Goal: Information Seeking & Learning: Learn about a topic

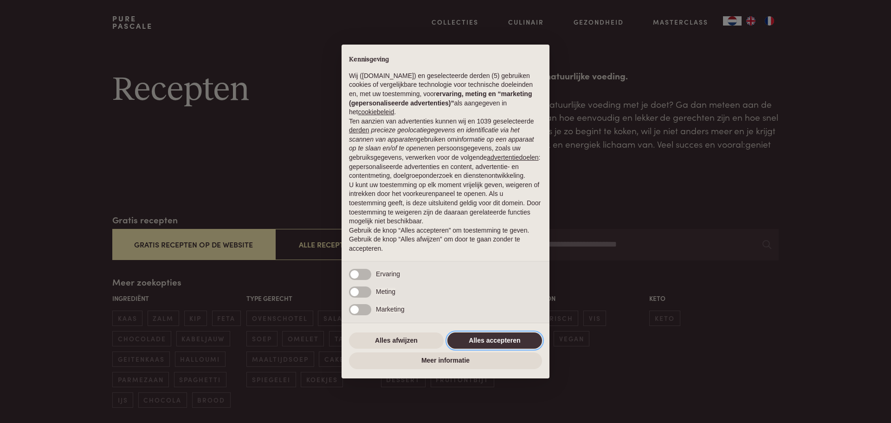
click at [524, 334] on button "Alles accepteren" at bounding box center [495, 340] width 95 height 17
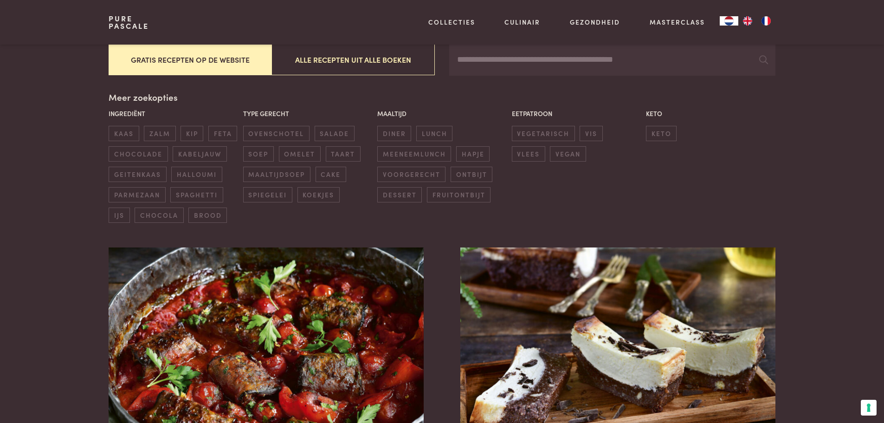
scroll to position [186, 0]
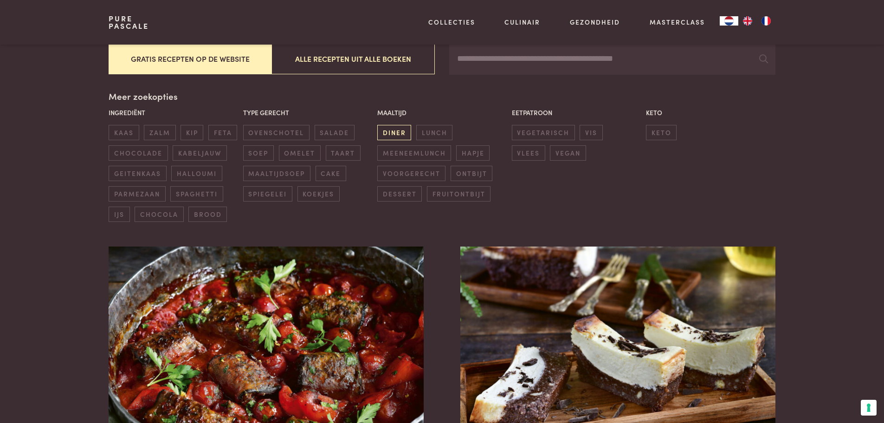
click at [393, 134] on span "diner" at bounding box center [394, 132] width 34 height 15
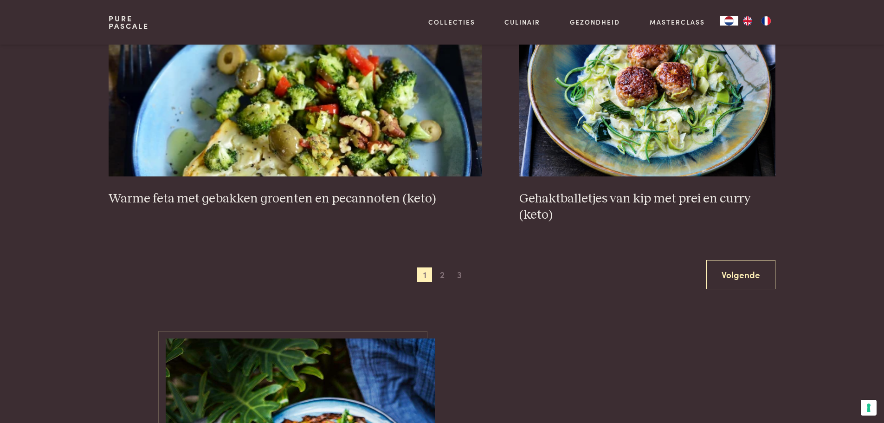
scroll to position [1791, 0]
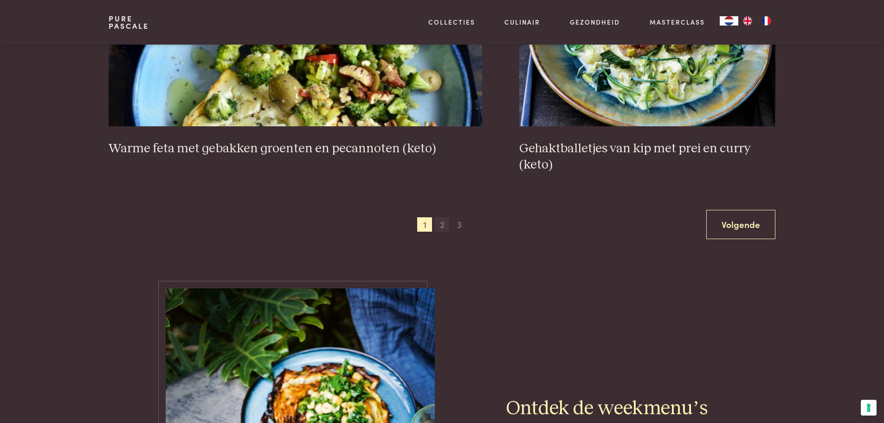
click at [440, 226] on span "2" at bounding box center [442, 224] width 15 height 15
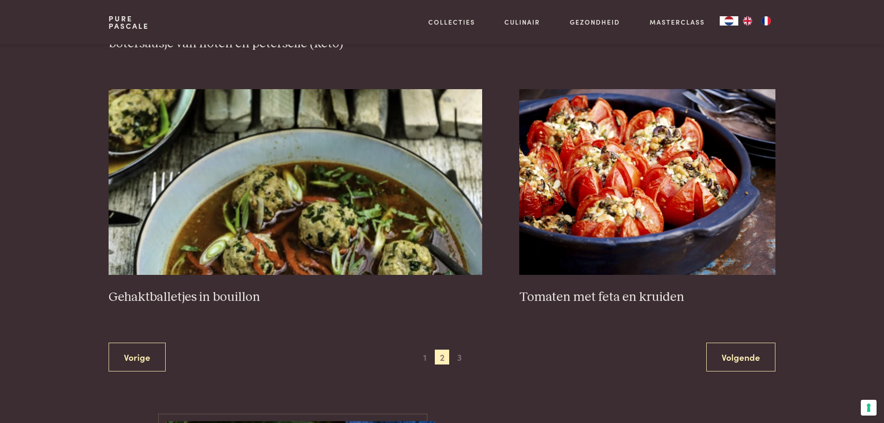
scroll to position [1652, 0]
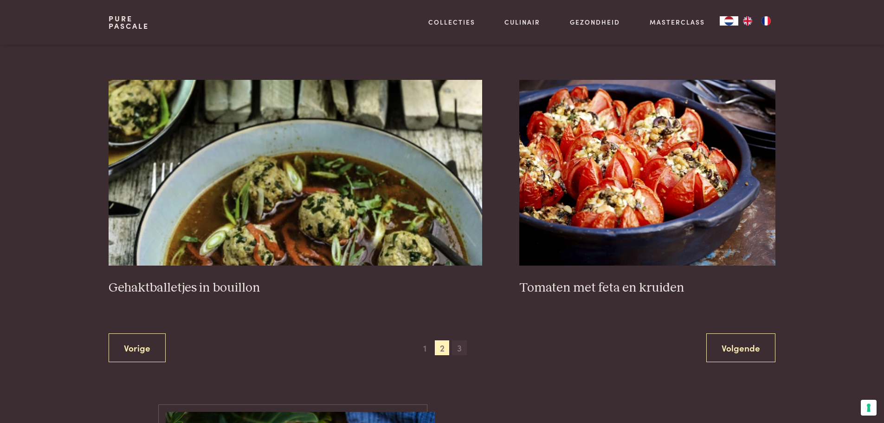
click at [456, 348] on span "3" at bounding box center [459, 347] width 15 height 15
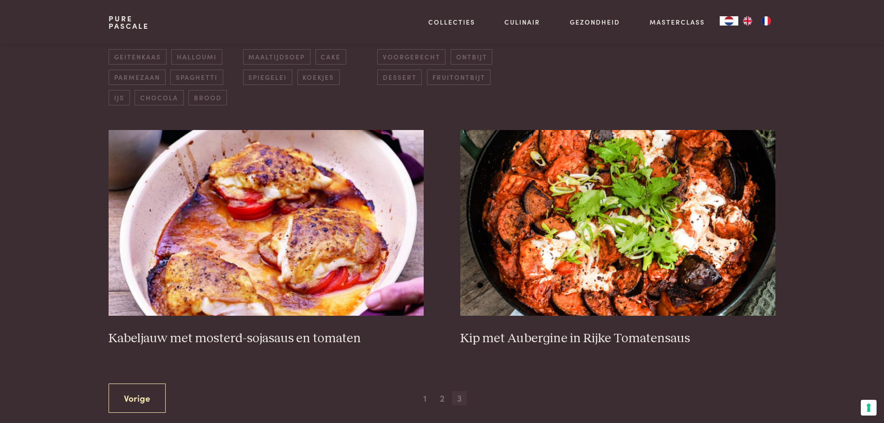
scroll to position [306, 0]
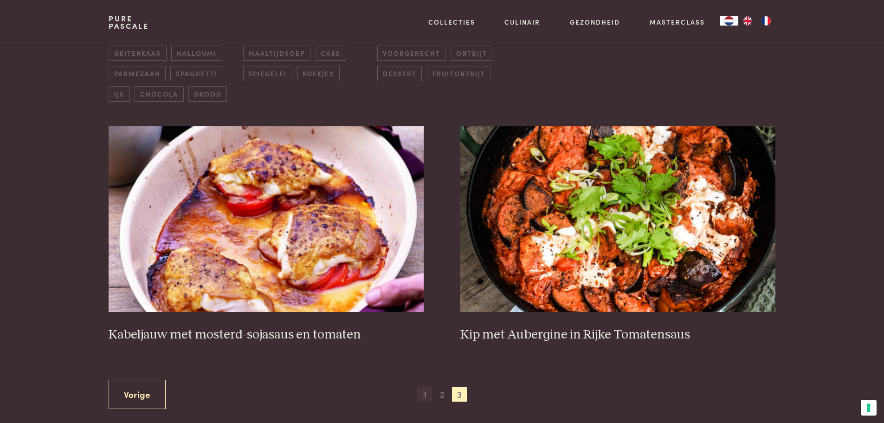
click at [426, 394] on span "1" at bounding box center [424, 394] width 15 height 15
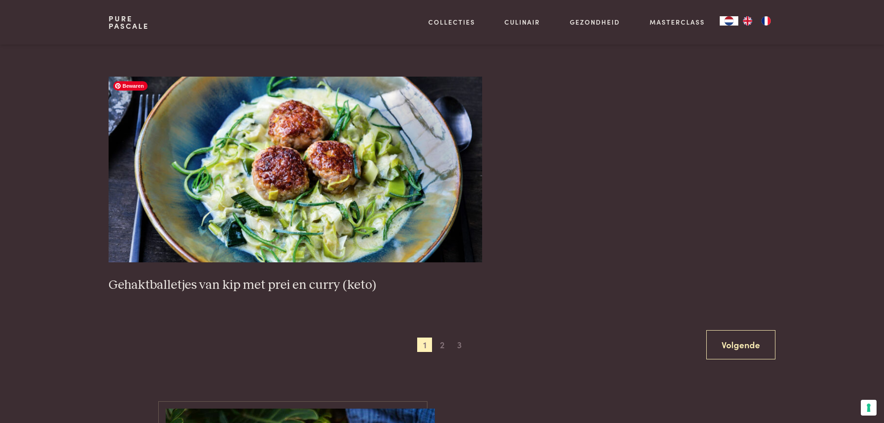
scroll to position [1699, 0]
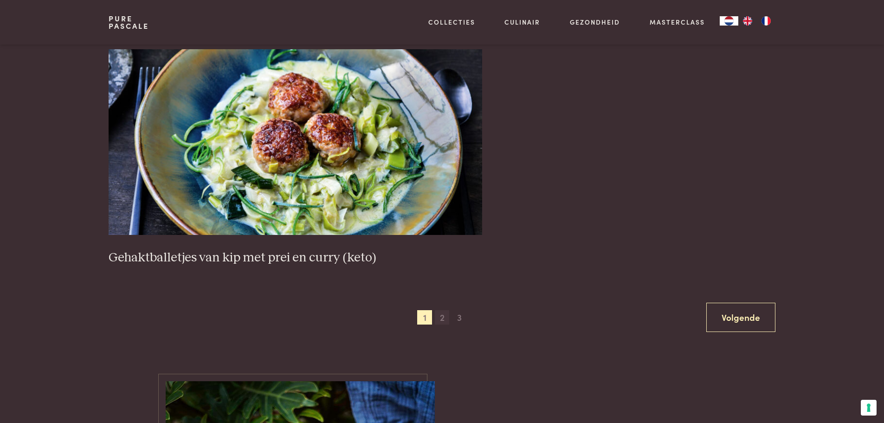
click at [443, 318] on span "2" at bounding box center [442, 317] width 15 height 15
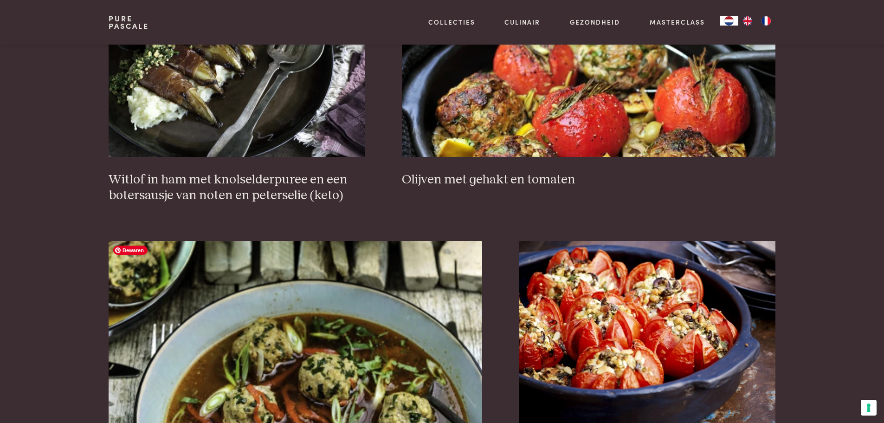
scroll to position [1606, 0]
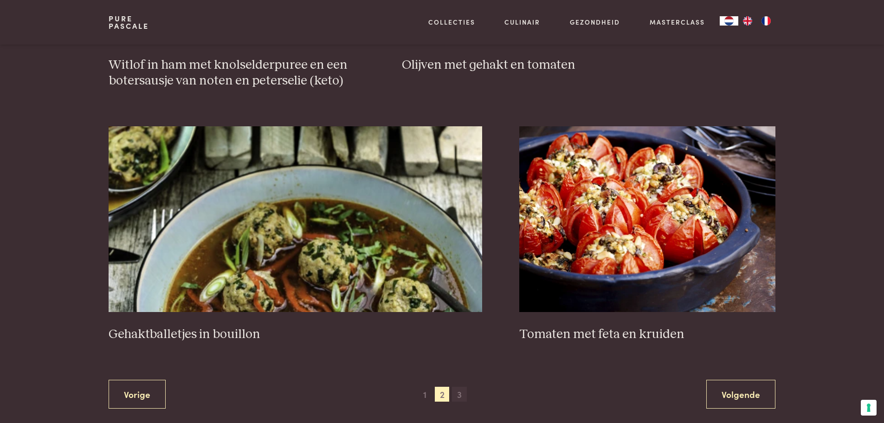
click at [458, 395] on span "3" at bounding box center [459, 394] width 15 height 15
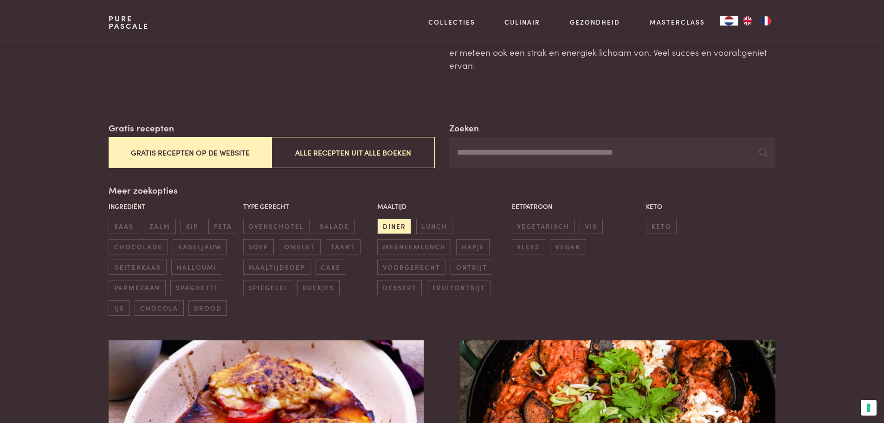
scroll to position [93, 0]
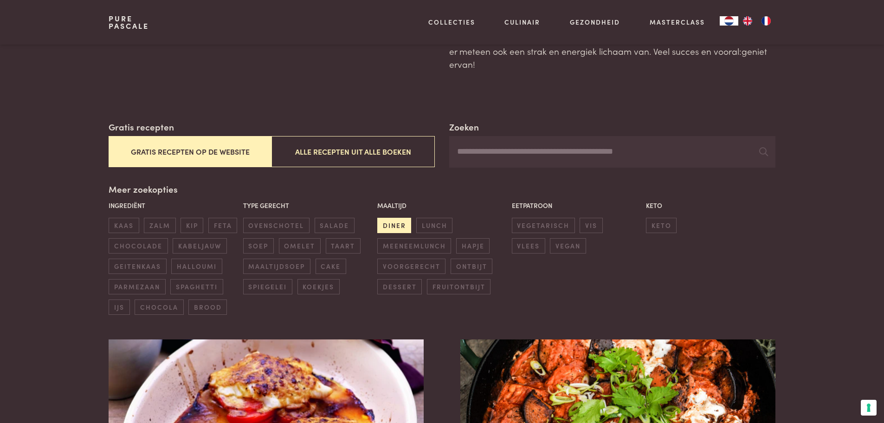
click at [392, 223] on span "diner" at bounding box center [394, 225] width 34 height 15
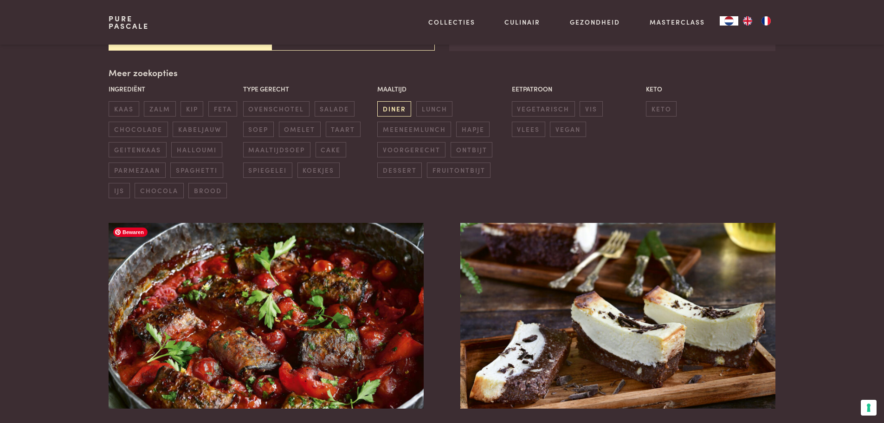
scroll to position [213, 0]
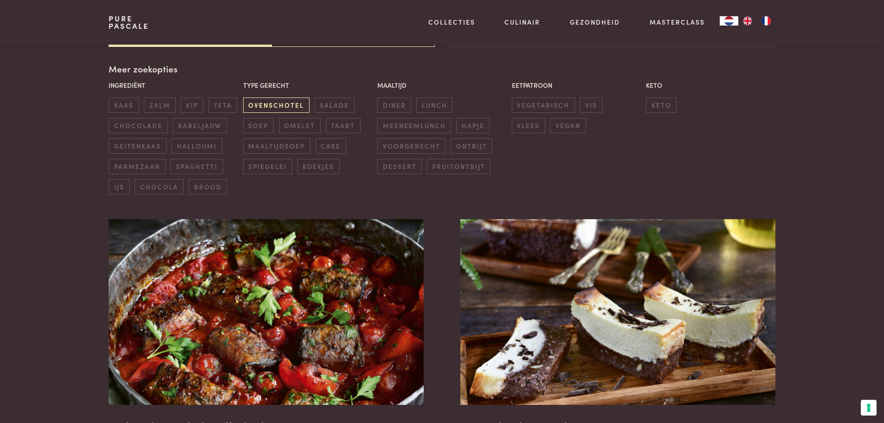
click at [280, 108] on span "ovenschotel" at bounding box center [276, 104] width 66 height 15
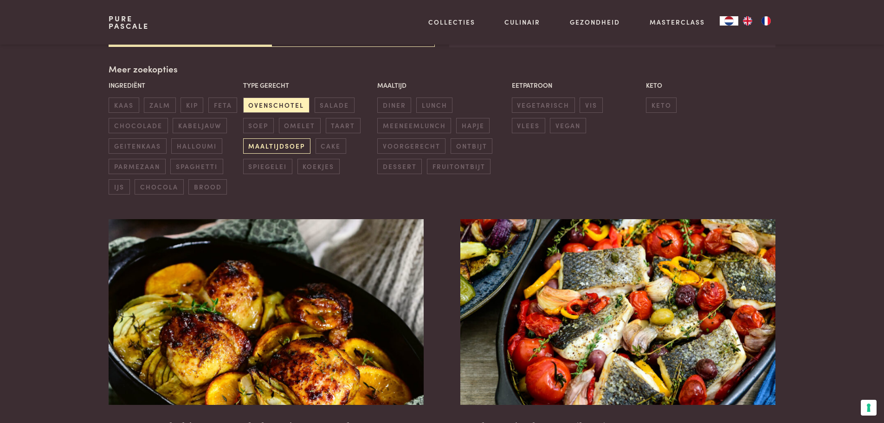
click at [282, 150] on span "maaltijdsoep" at bounding box center [276, 145] width 67 height 15
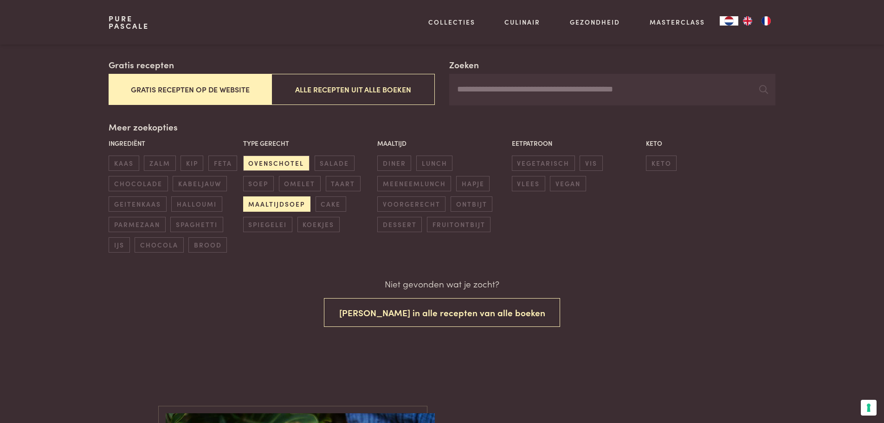
scroll to position [155, 0]
click at [284, 204] on span "maaltijdsoep" at bounding box center [276, 204] width 67 height 15
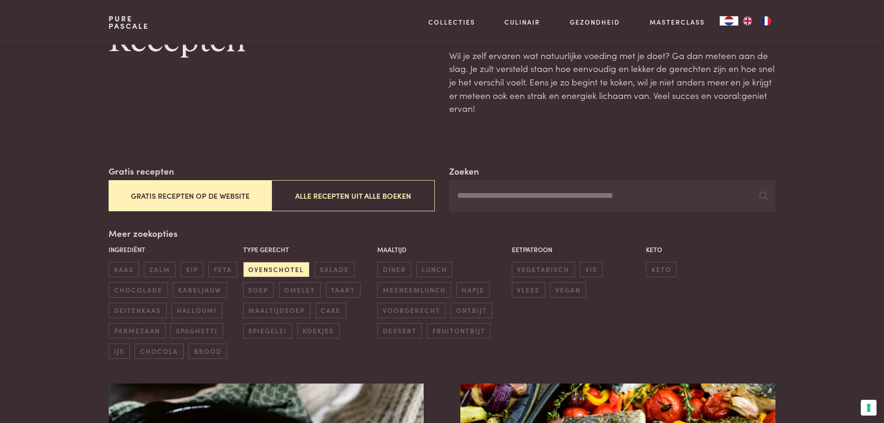
scroll to position [186, 0]
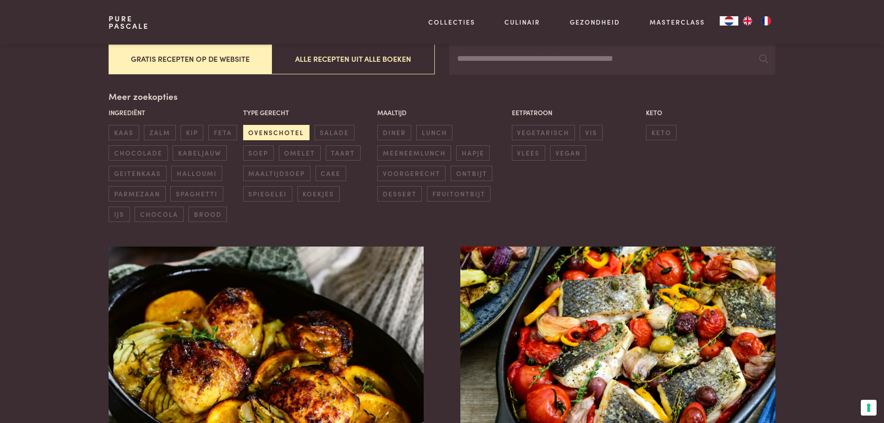
click at [285, 130] on span "ovenschotel" at bounding box center [276, 132] width 66 height 15
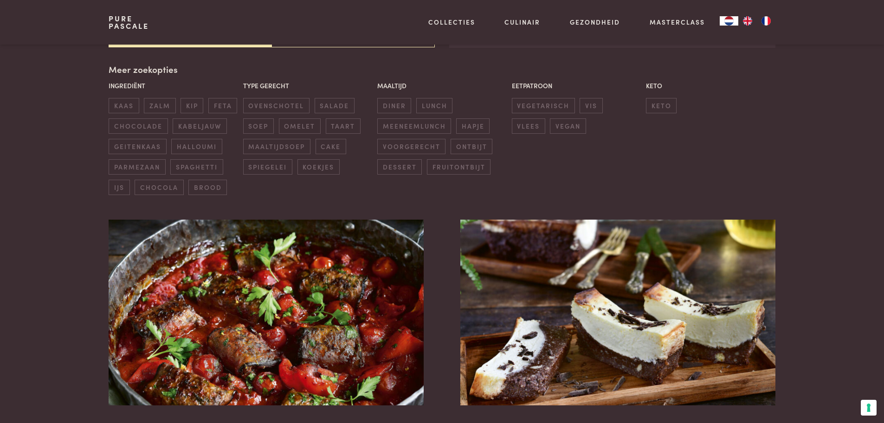
scroll to position [213, 0]
click at [281, 146] on span "maaltijdsoep" at bounding box center [276, 145] width 67 height 15
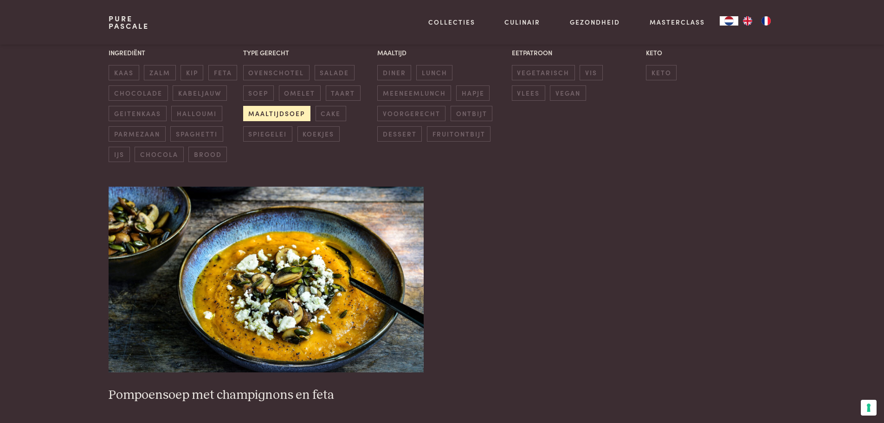
scroll to position [120, 0]
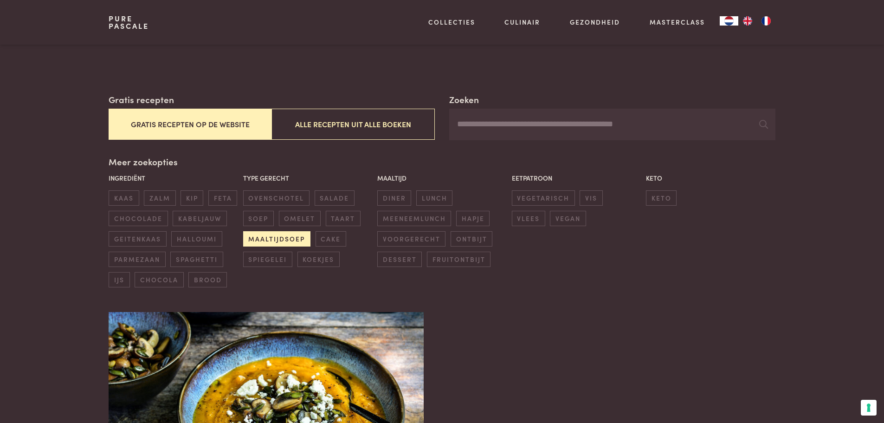
click at [273, 238] on span "maaltijdsoep" at bounding box center [276, 238] width 67 height 15
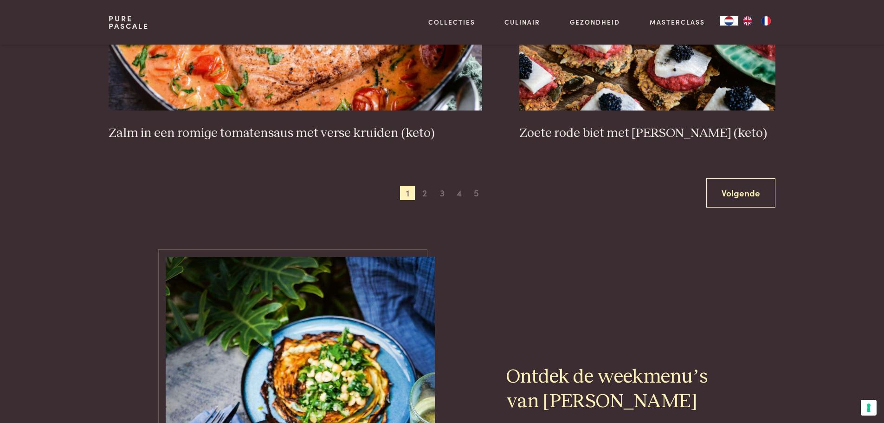
scroll to position [1791, 0]
